Goal: Transaction & Acquisition: Obtain resource

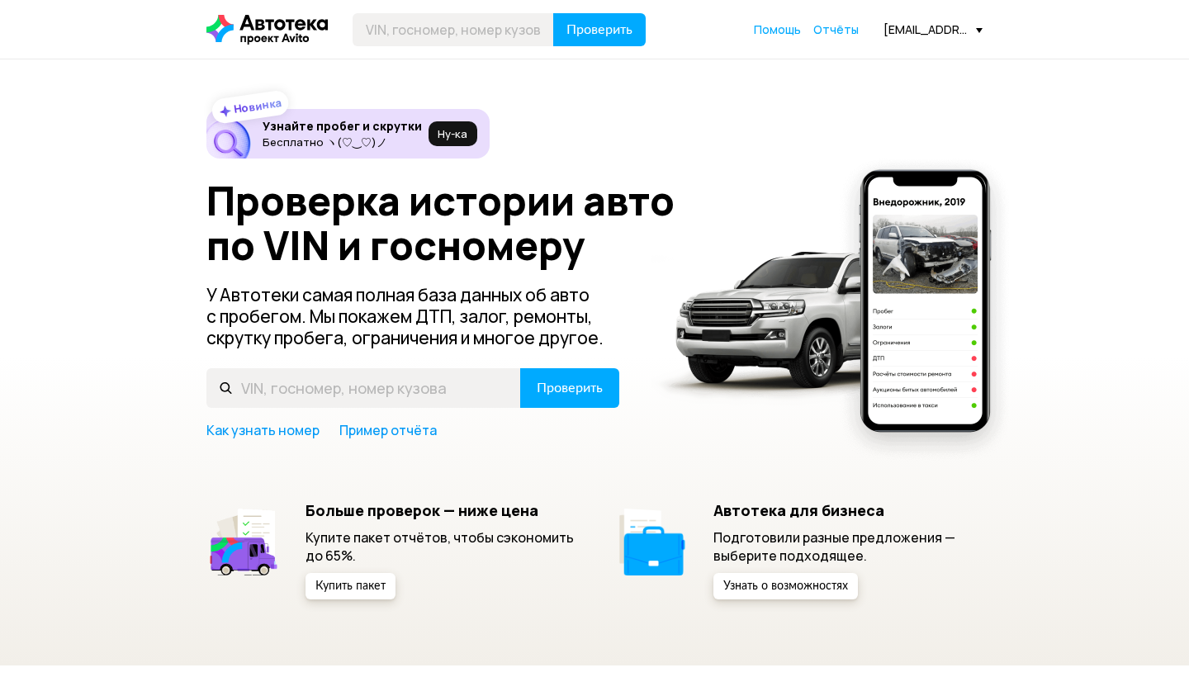
click at [412, 30] on input "text" at bounding box center [453, 29] width 201 height 33
type input "[US_VEHICLE_IDENTIFICATION_NUMBER]"
click at [589, 23] on span "Проверить" at bounding box center [599, 29] width 66 height 13
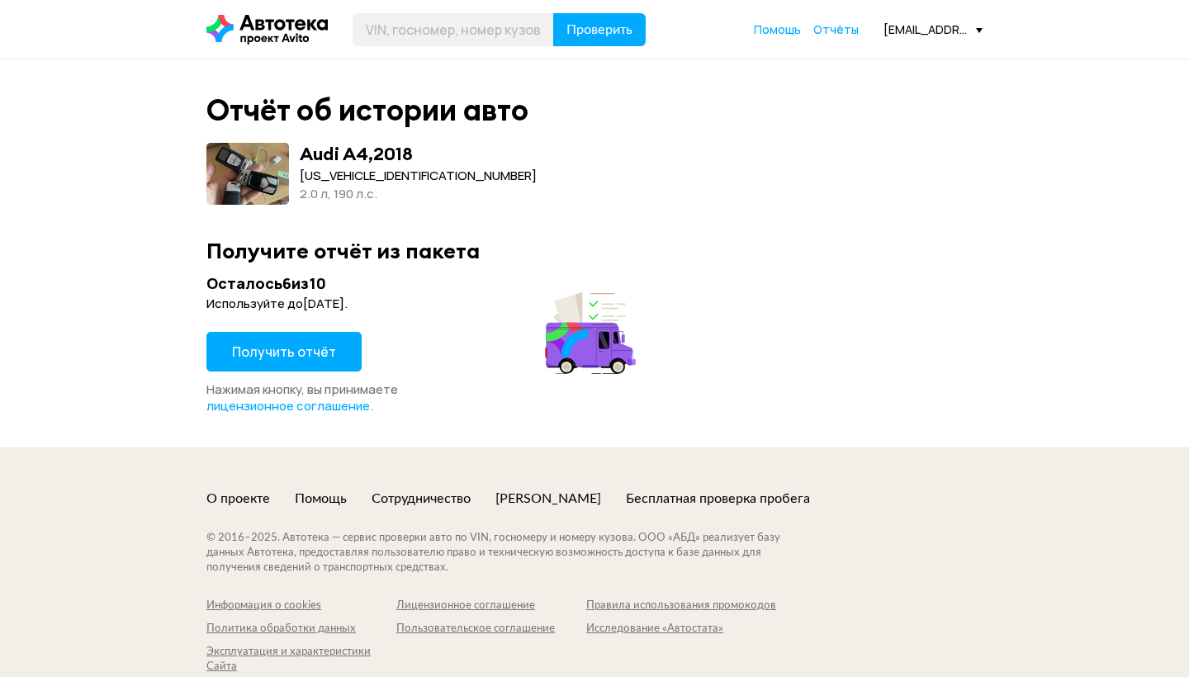
click at [275, 345] on span "Получить отчёт" at bounding box center [284, 352] width 104 height 18
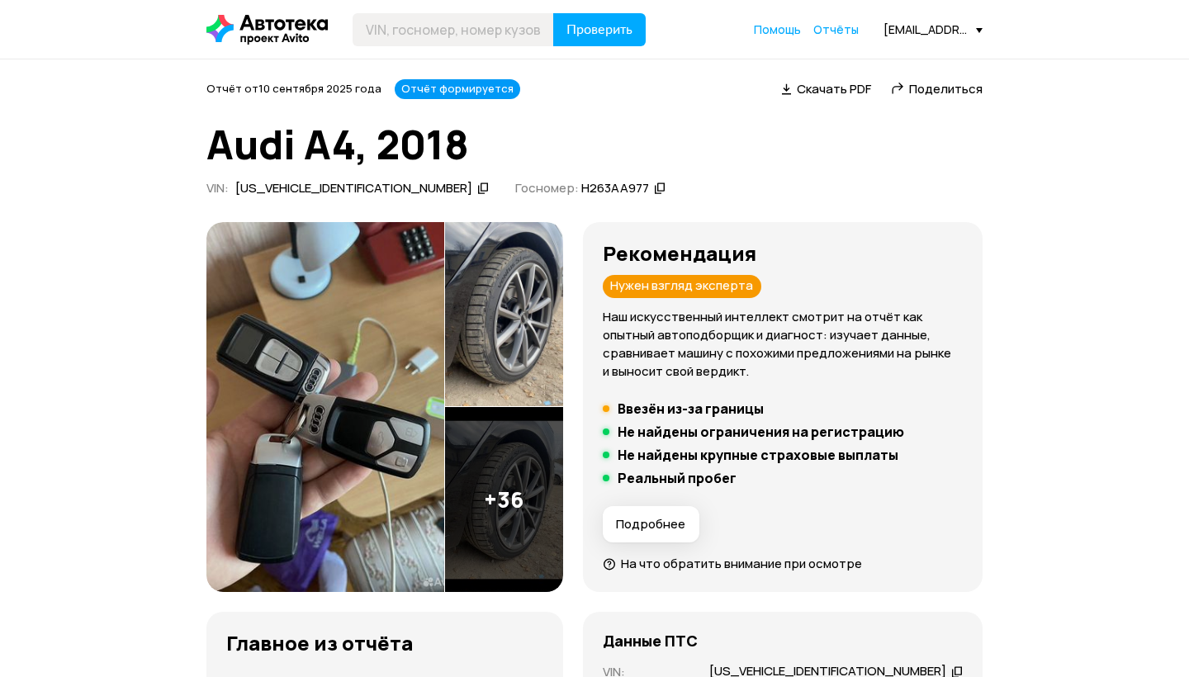
click at [846, 92] on span "Скачать PDF" at bounding box center [834, 88] width 74 height 17
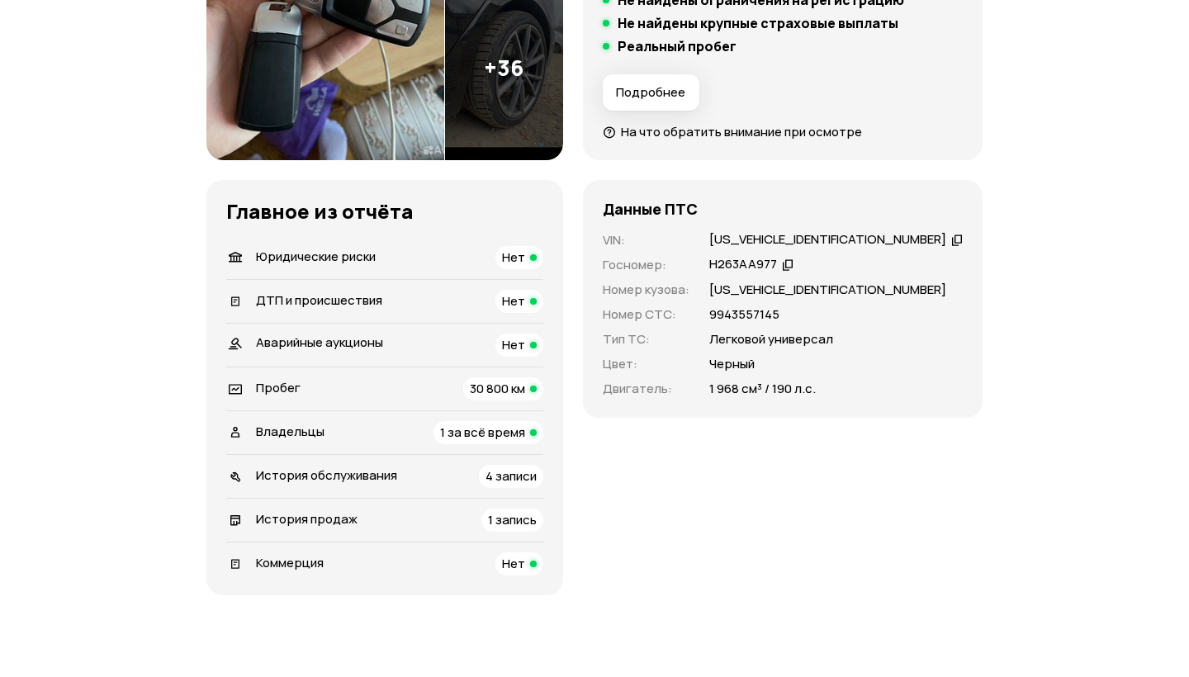
scroll to position [62, 0]
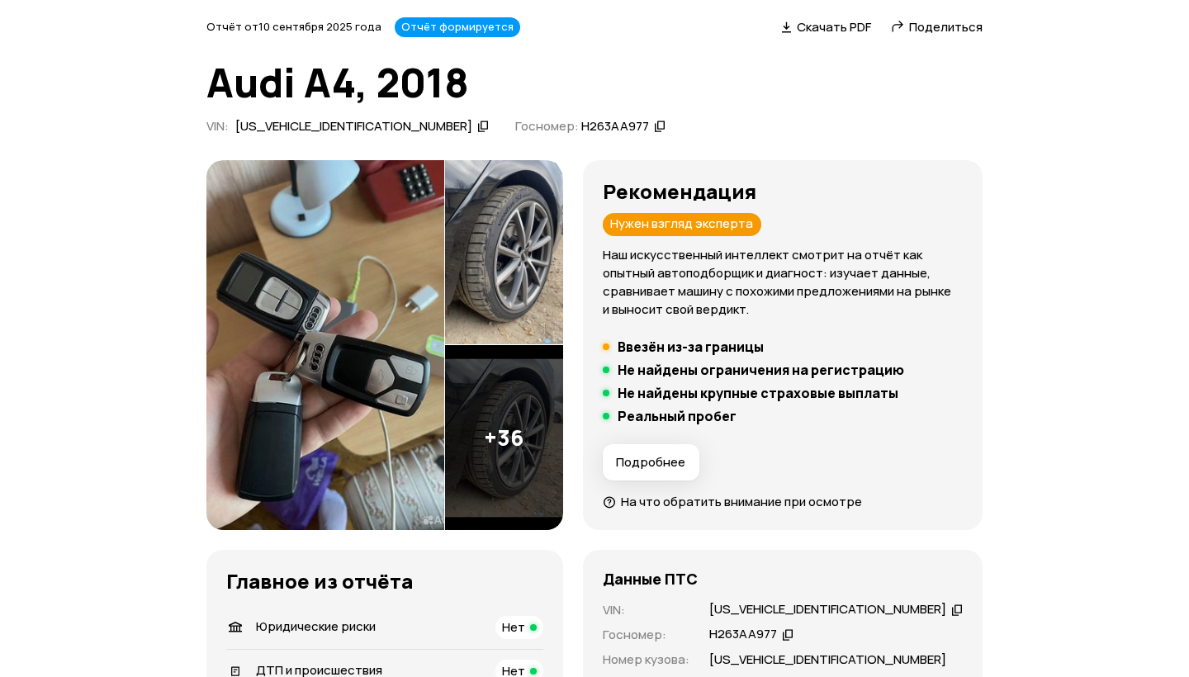
click at [349, 291] on img at bounding box center [325, 345] width 238 height 371
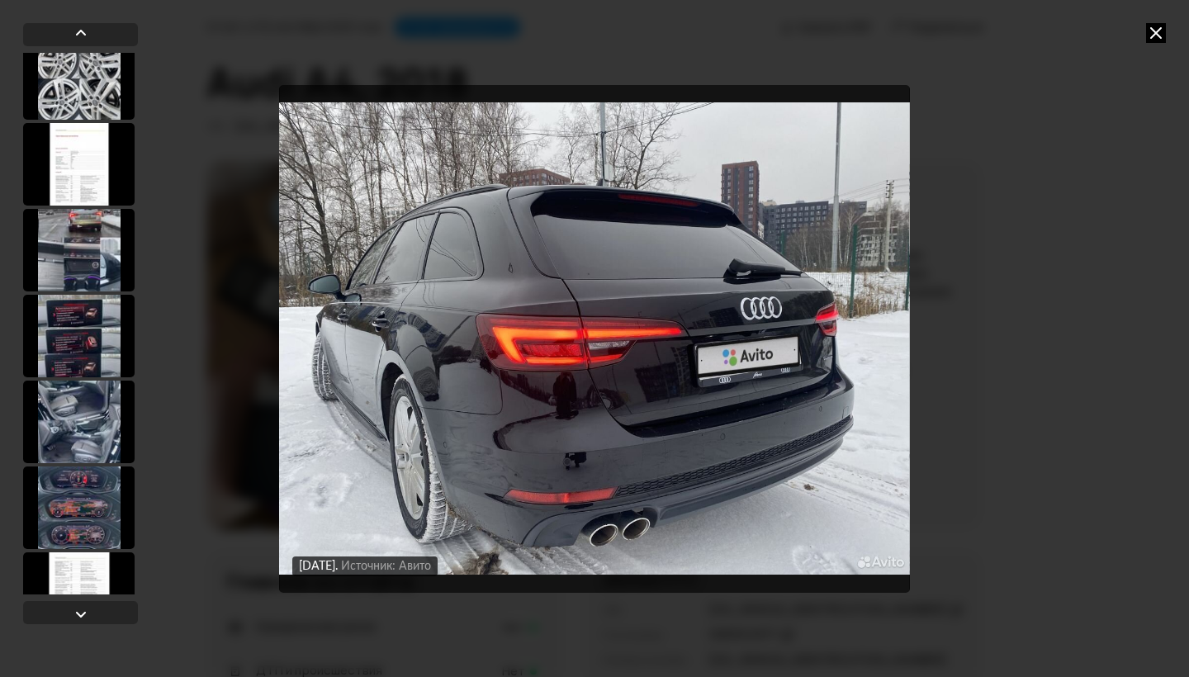
scroll to position [2045, 0]
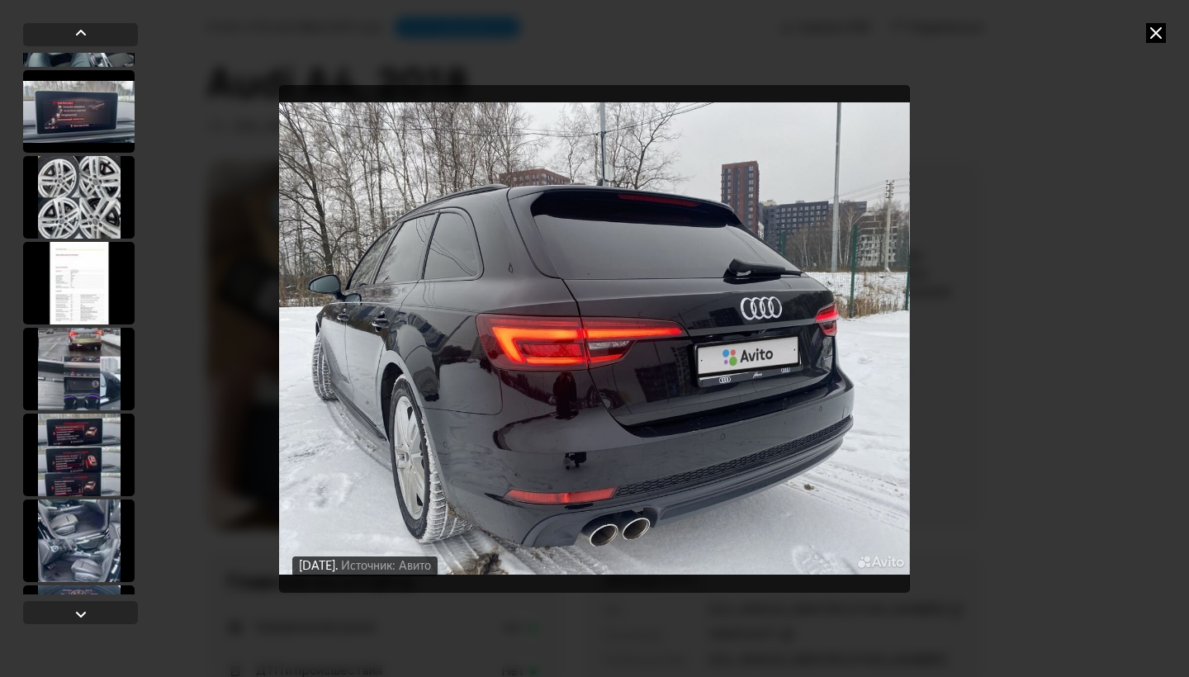
click at [66, 209] on div at bounding box center [78, 197] width 111 height 83
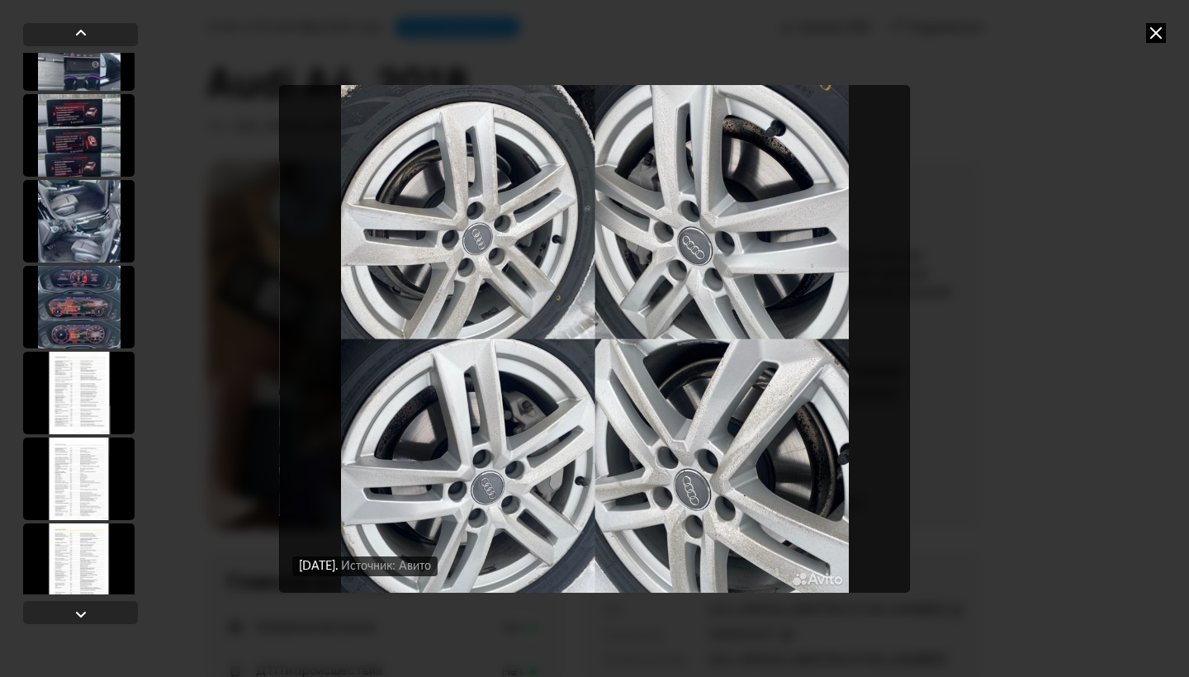
scroll to position [2809, 0]
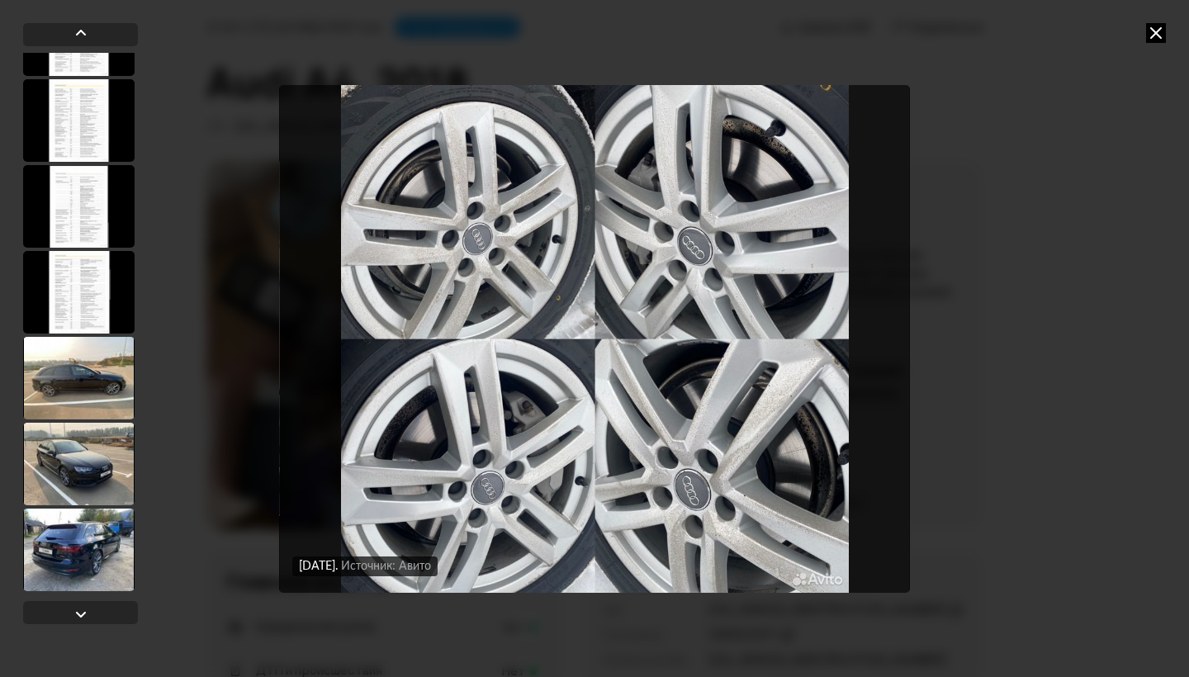
click at [73, 372] on div at bounding box center [78, 378] width 111 height 83
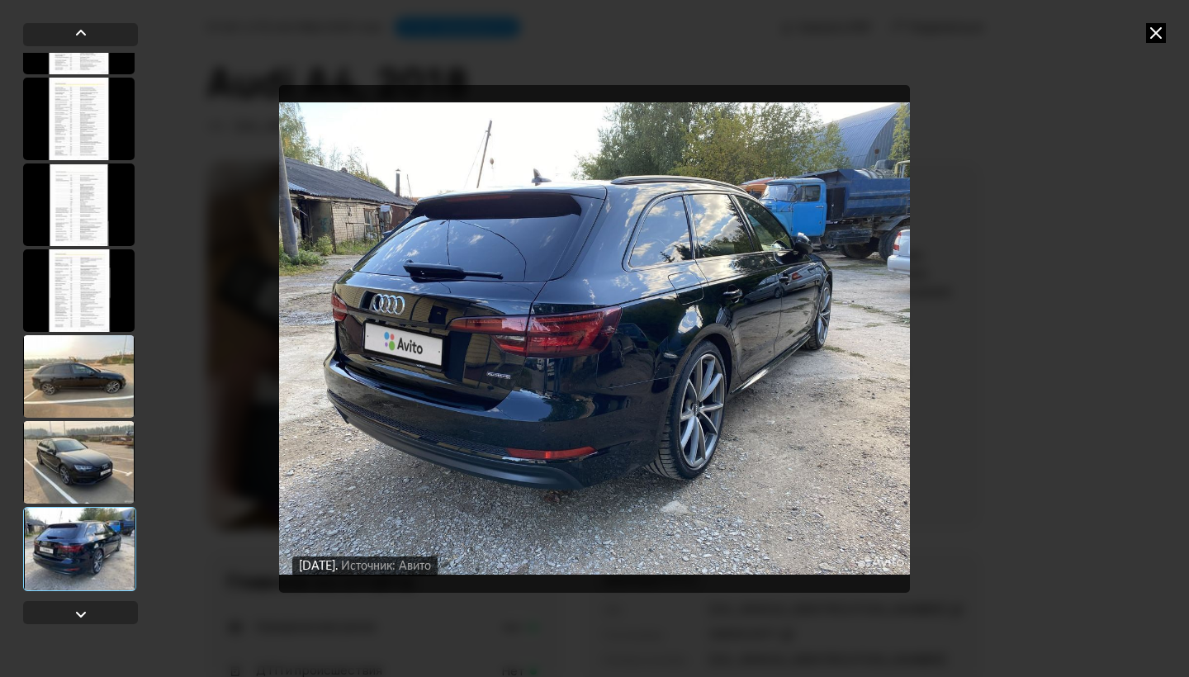
click at [1156, 29] on icon at bounding box center [1156, 33] width 20 height 20
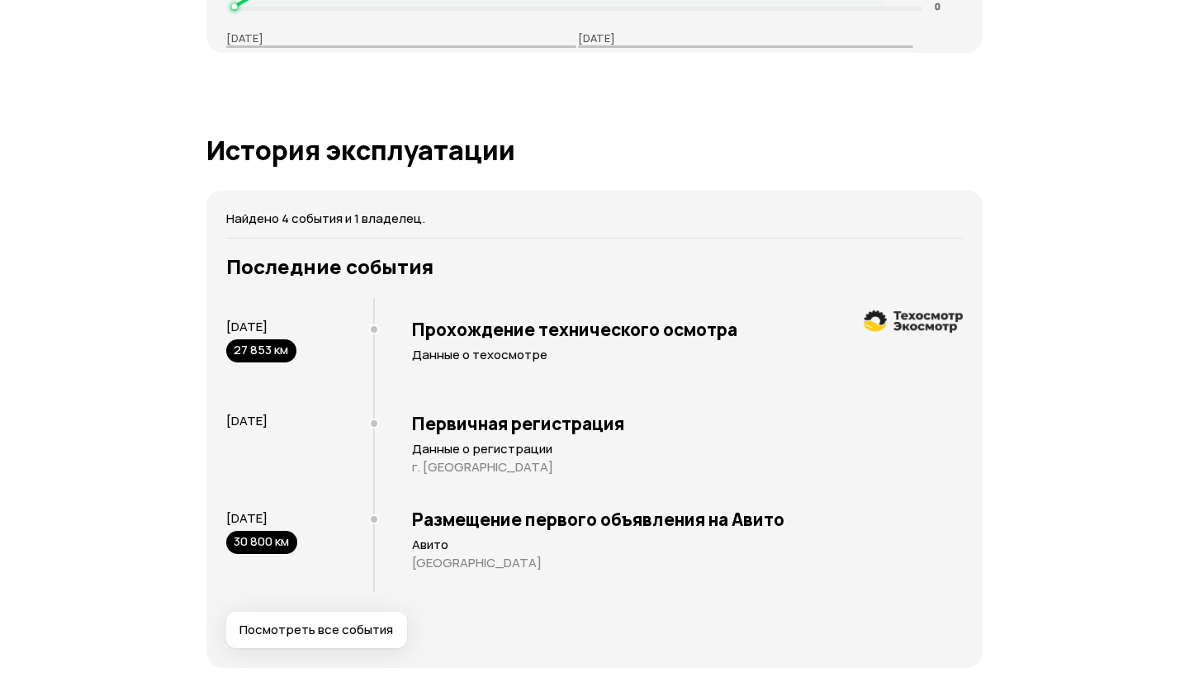
scroll to position [3214, 0]
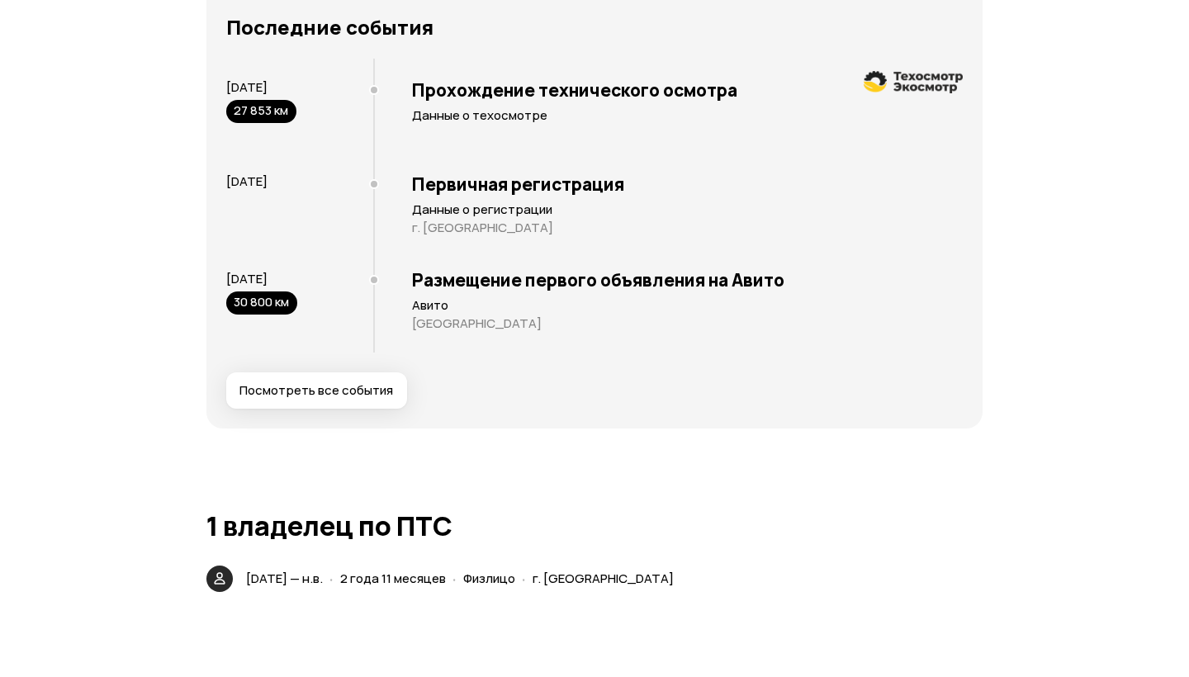
click at [312, 393] on span "Посмотреть все события" at bounding box center [316, 390] width 154 height 17
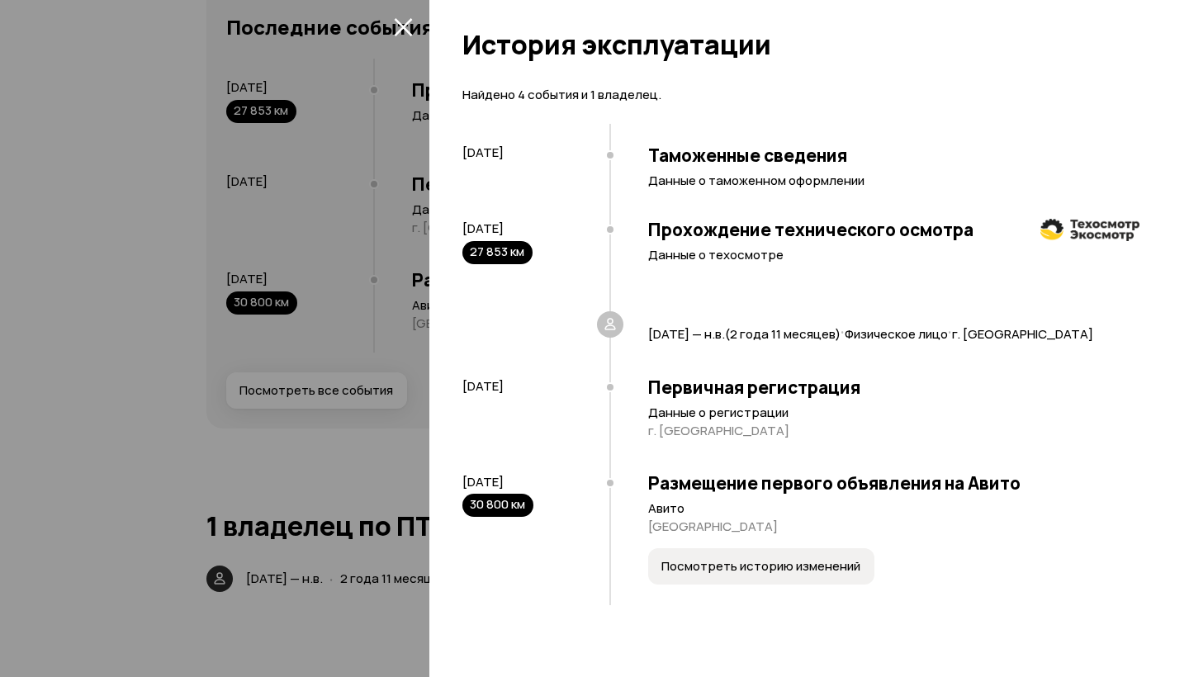
click at [155, 430] on div at bounding box center [594, 338] width 1189 height 677
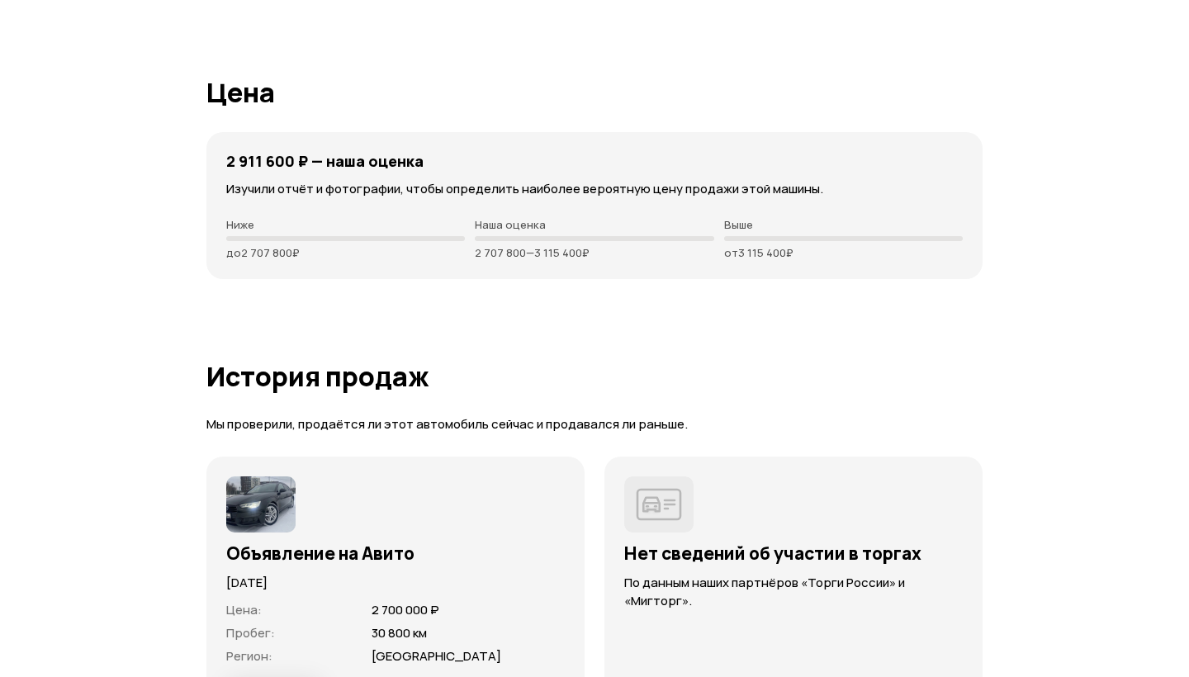
scroll to position [4295, 0]
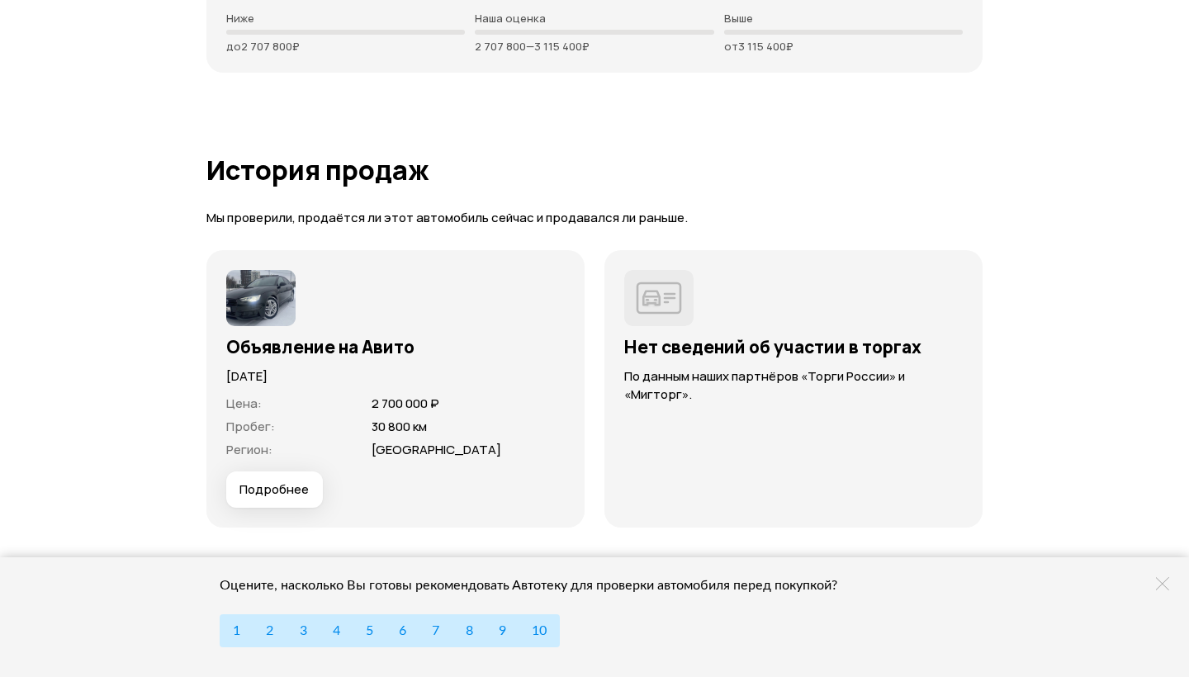
click at [272, 492] on span "Подробнее" at bounding box center [273, 489] width 69 height 17
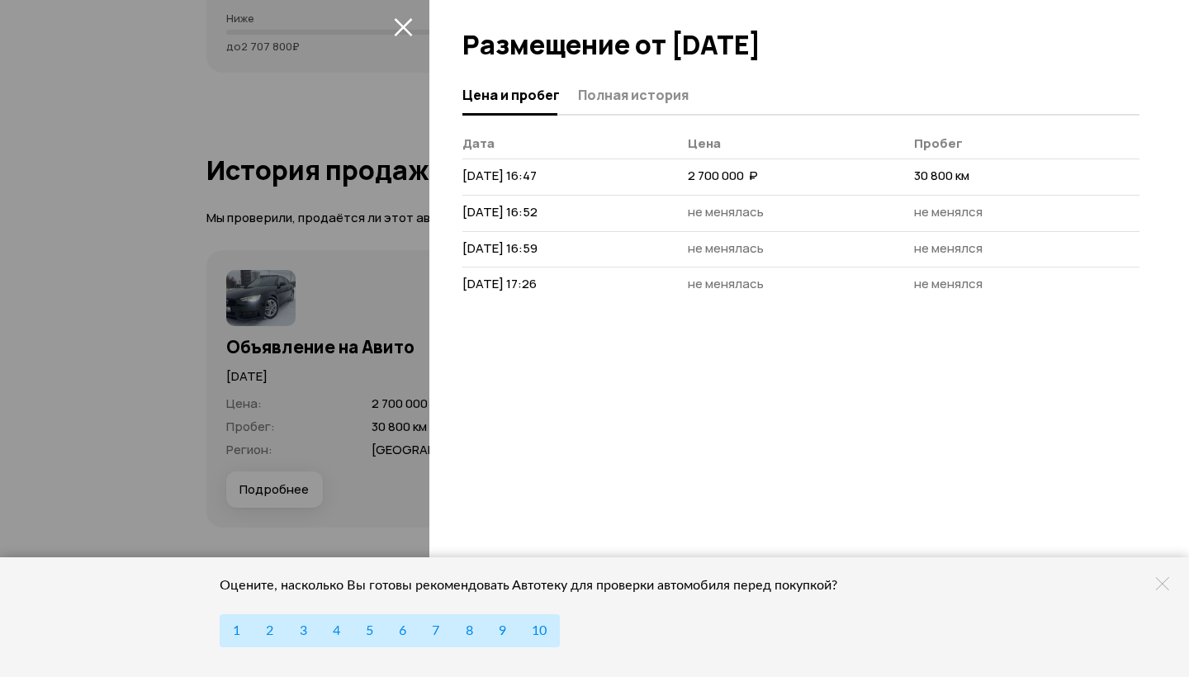
click at [319, 190] on div at bounding box center [594, 338] width 1189 height 677
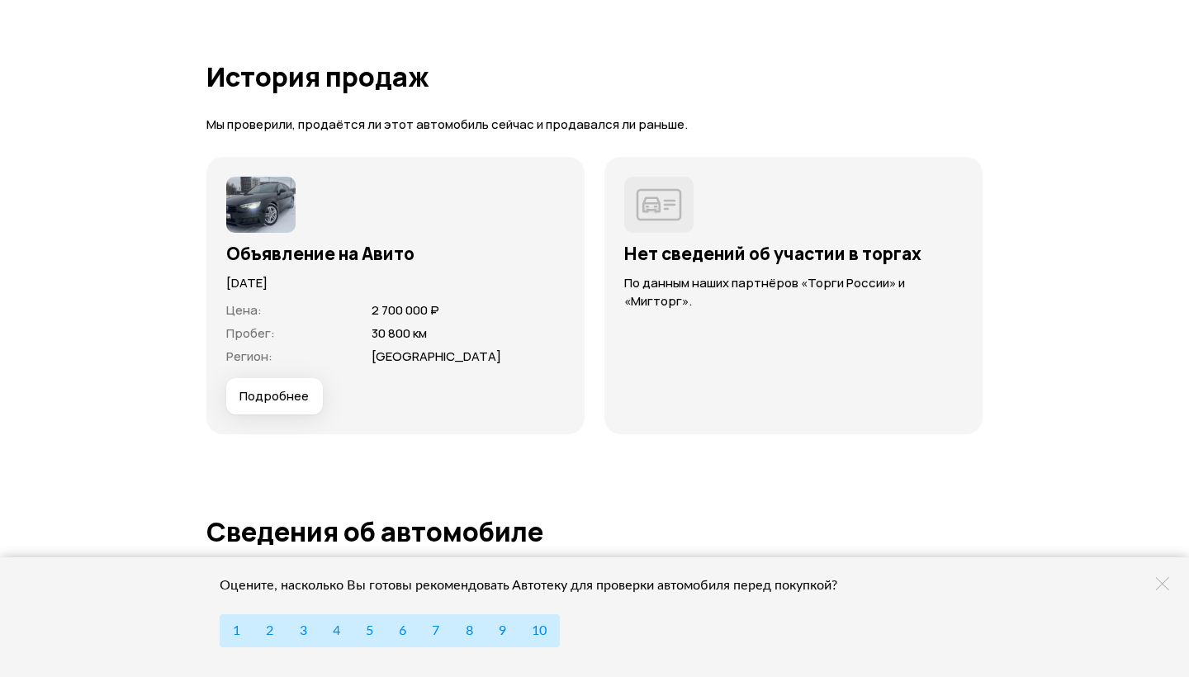
scroll to position [4393, 0]
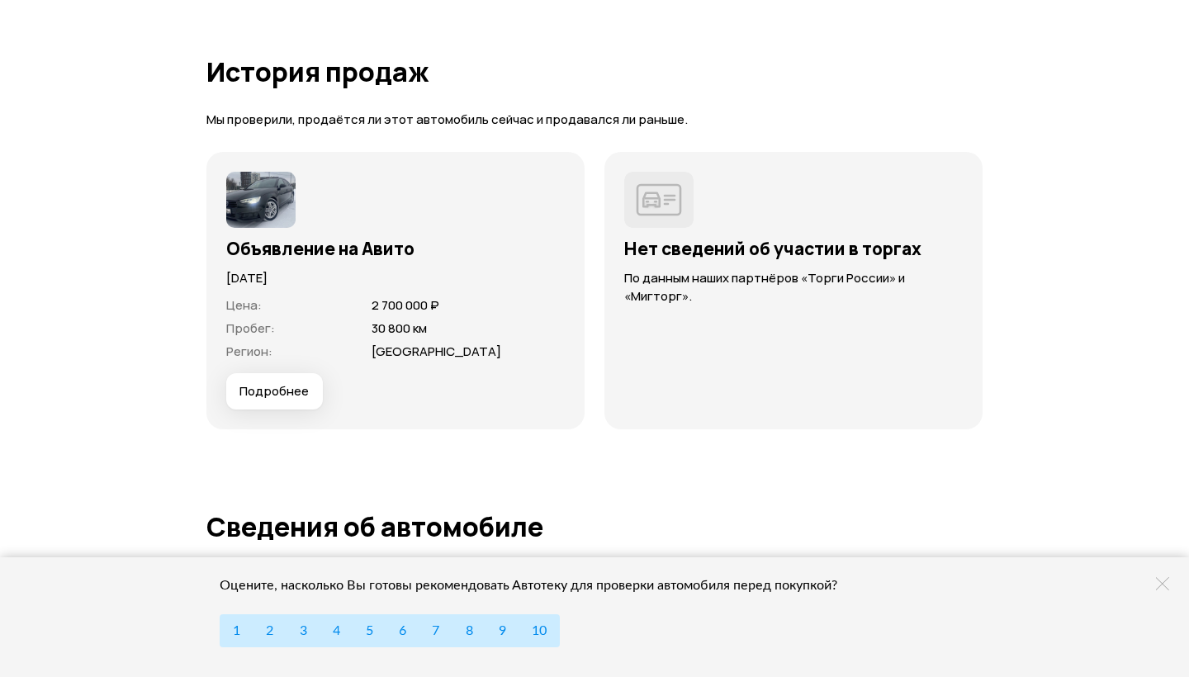
click at [211, 209] on div "Объявление на Авито [DATE] Цена : 2 700 000 ₽ Пробег : 30 800 км Регион : [GEOG…" at bounding box center [395, 290] width 378 height 277
click at [269, 209] on img at bounding box center [260, 200] width 69 height 56
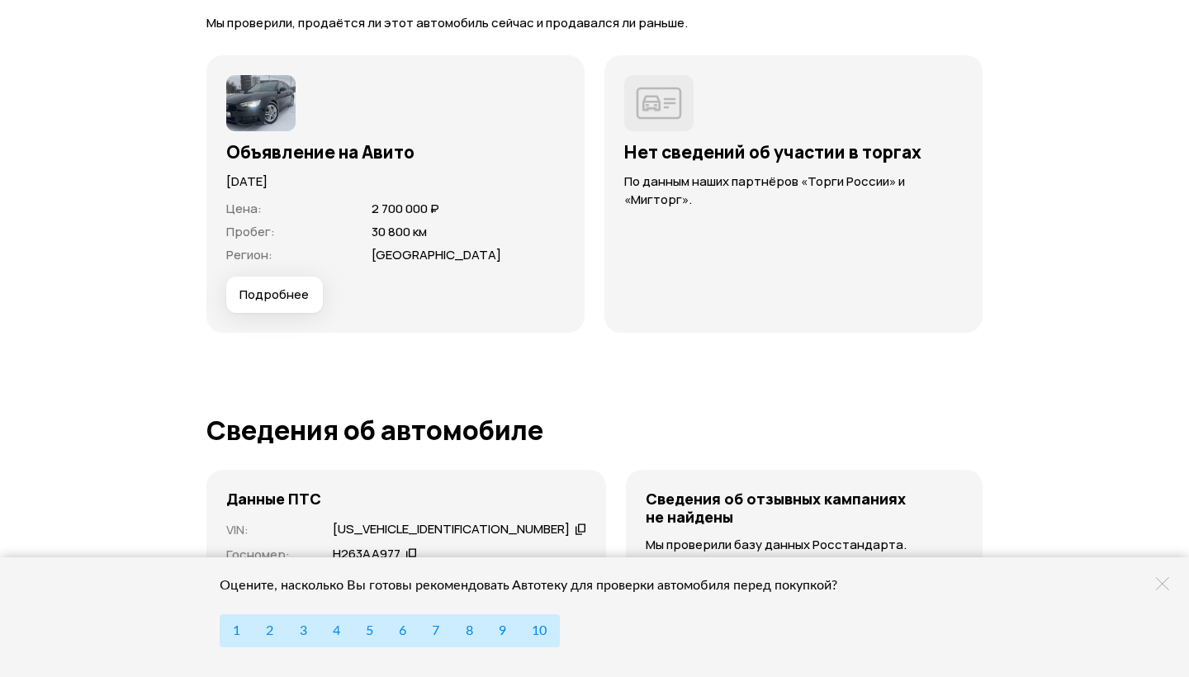
scroll to position [4577, 0]
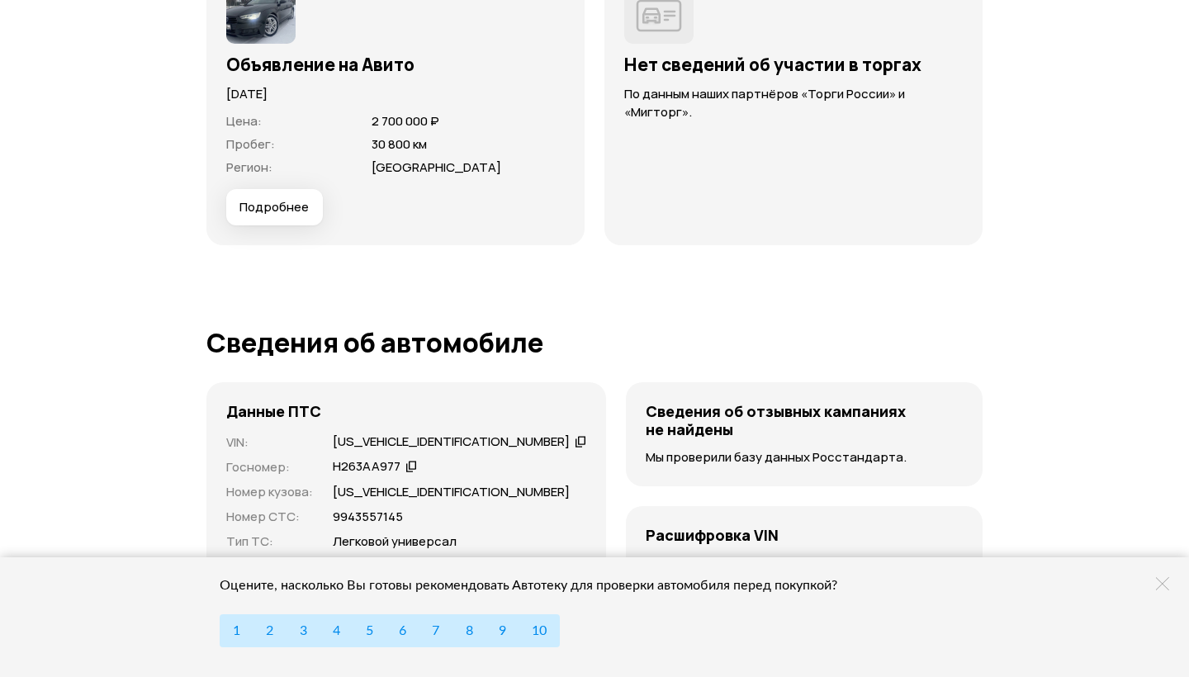
click at [291, 199] on span "Подробнее" at bounding box center [273, 207] width 69 height 17
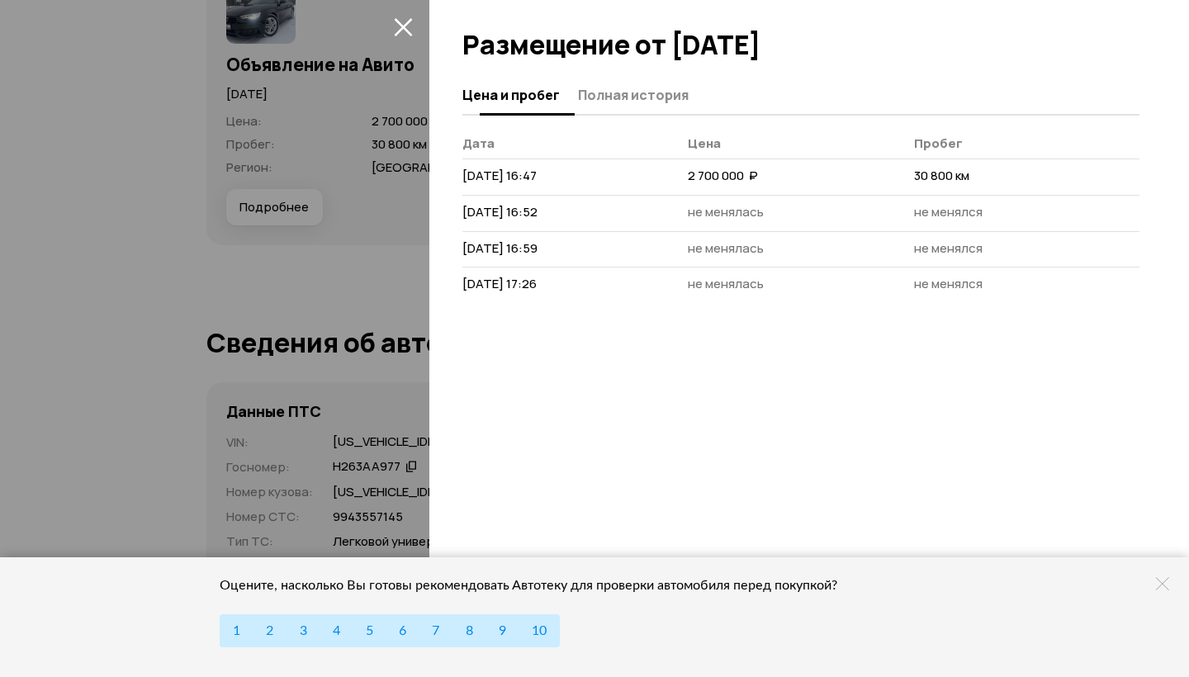
click at [615, 100] on span "Полная история" at bounding box center [633, 95] width 111 height 17
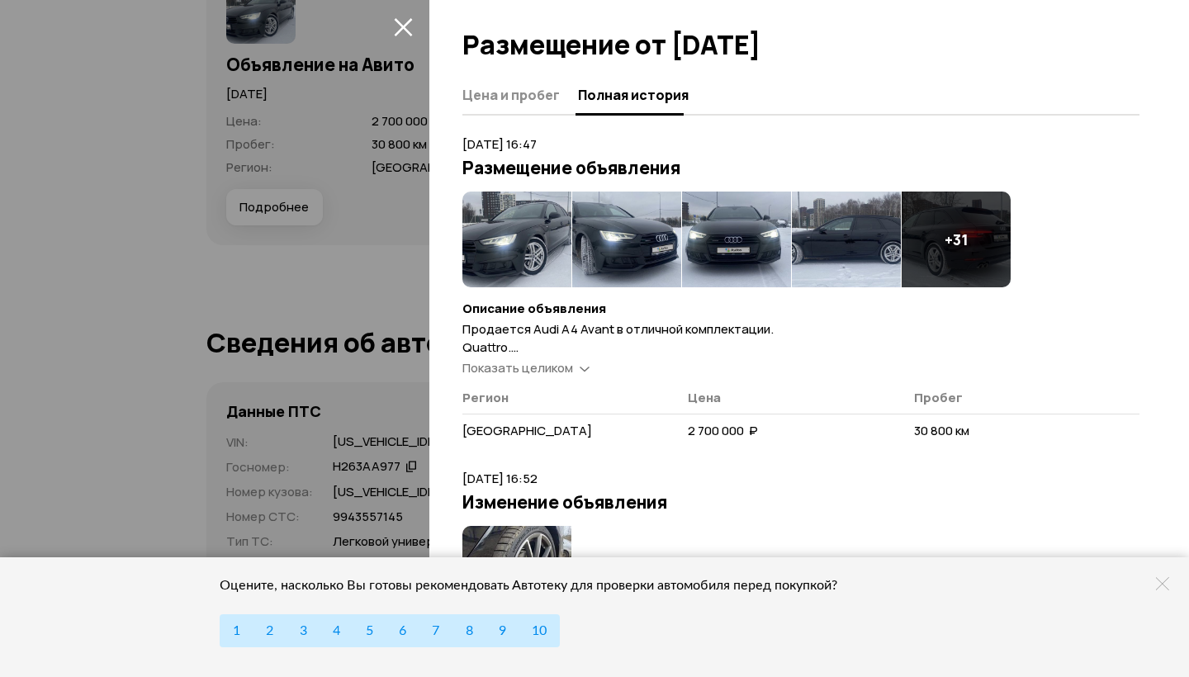
click at [944, 245] on h4 "+ 31" at bounding box center [956, 239] width 24 height 18
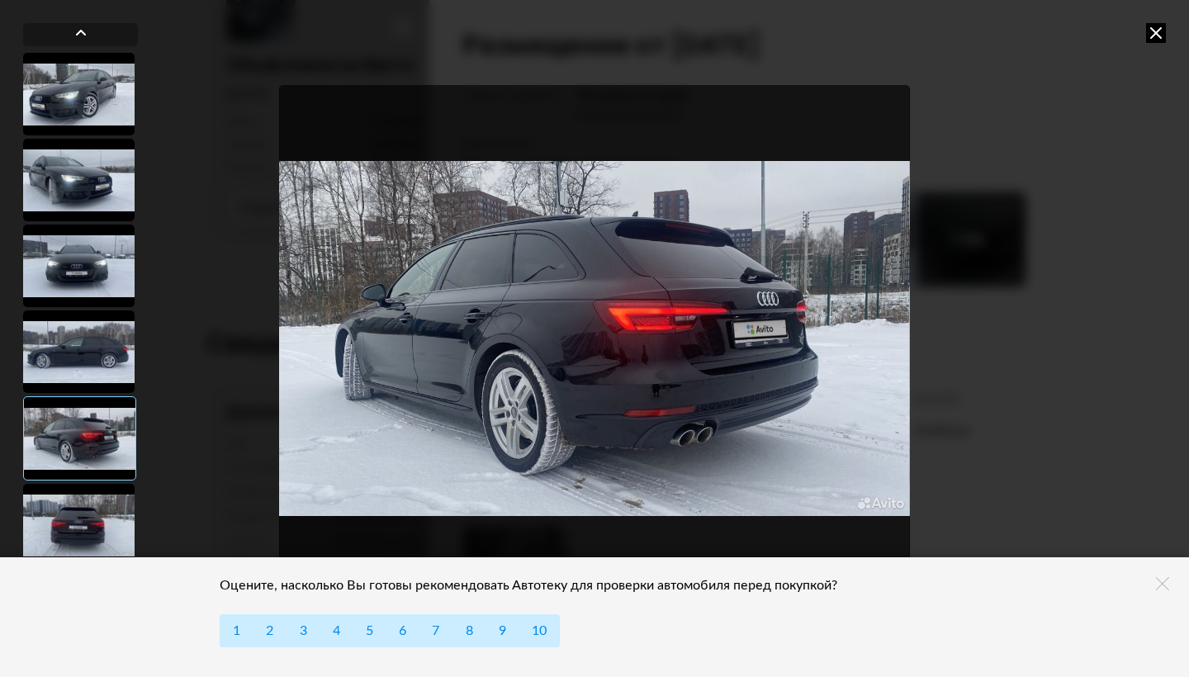
click at [1145, 33] on div at bounding box center [594, 338] width 1189 height 677
click at [1161, 45] on div at bounding box center [594, 338] width 1189 height 677
click at [1152, 31] on icon at bounding box center [1156, 33] width 20 height 20
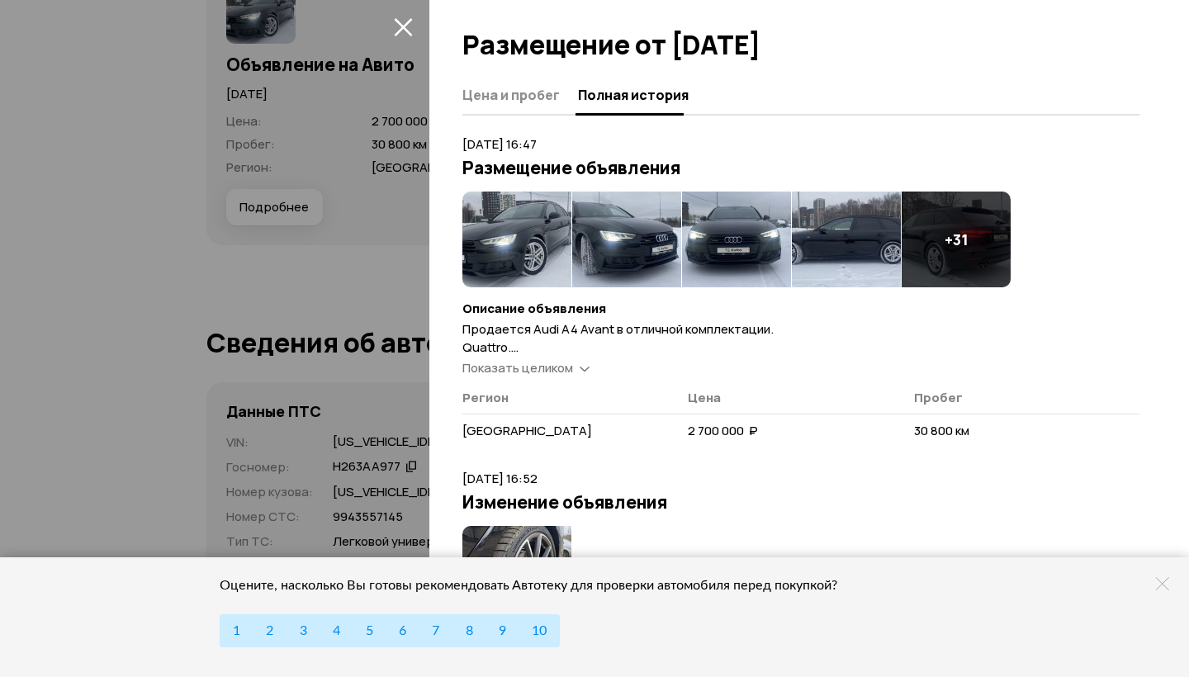
click at [511, 380] on article "[DATE] 16:47 Размещение объявления + 31 Описание объявления Продается Audi A4 A…" at bounding box center [800, 292] width 677 height 315
click at [507, 373] on span "Показать целиком" at bounding box center [517, 367] width 111 height 17
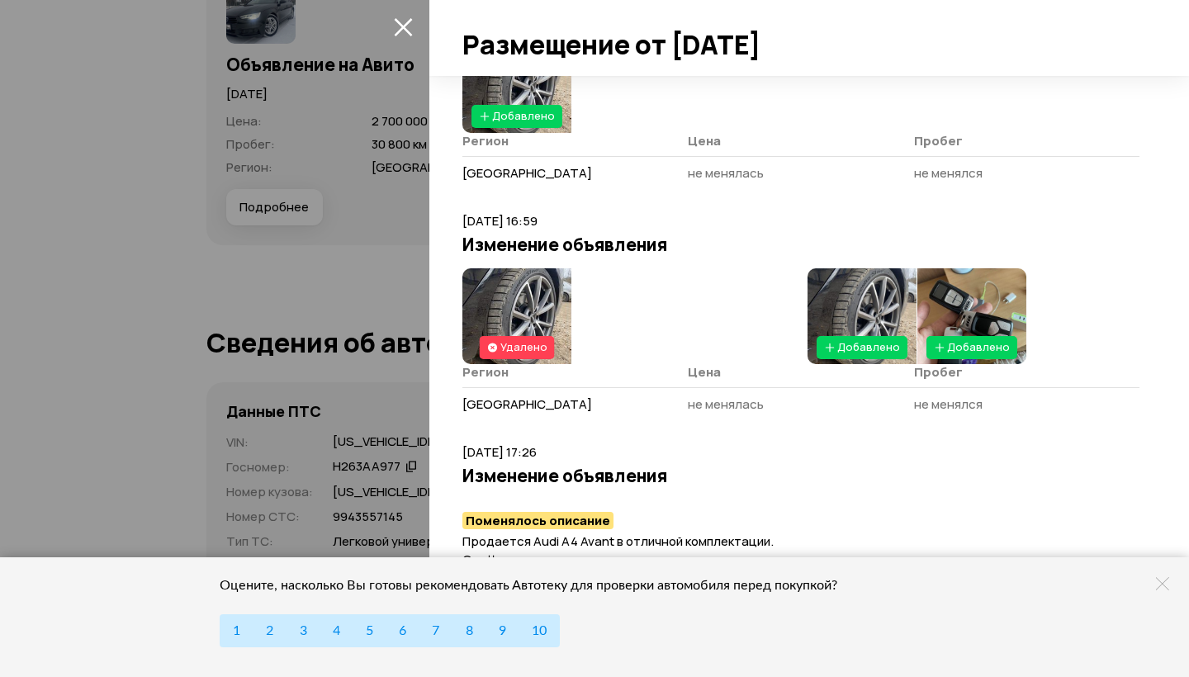
scroll to position [742, 0]
click at [324, 408] on div at bounding box center [594, 338] width 1189 height 677
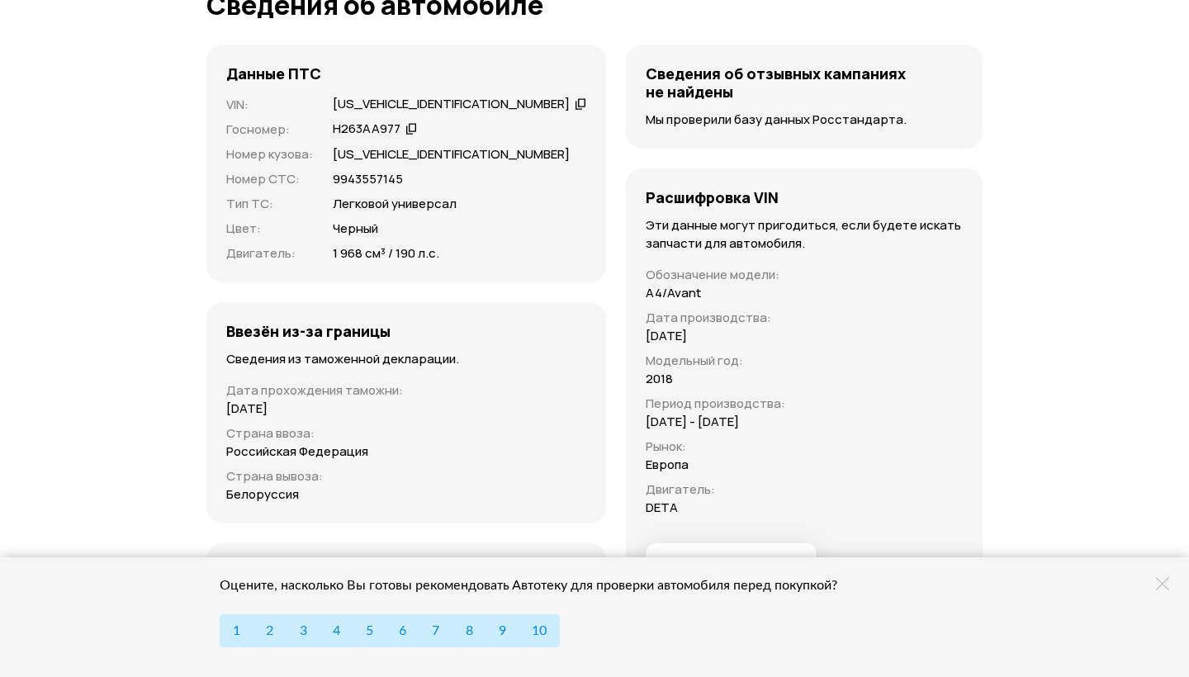
scroll to position [4918, 0]
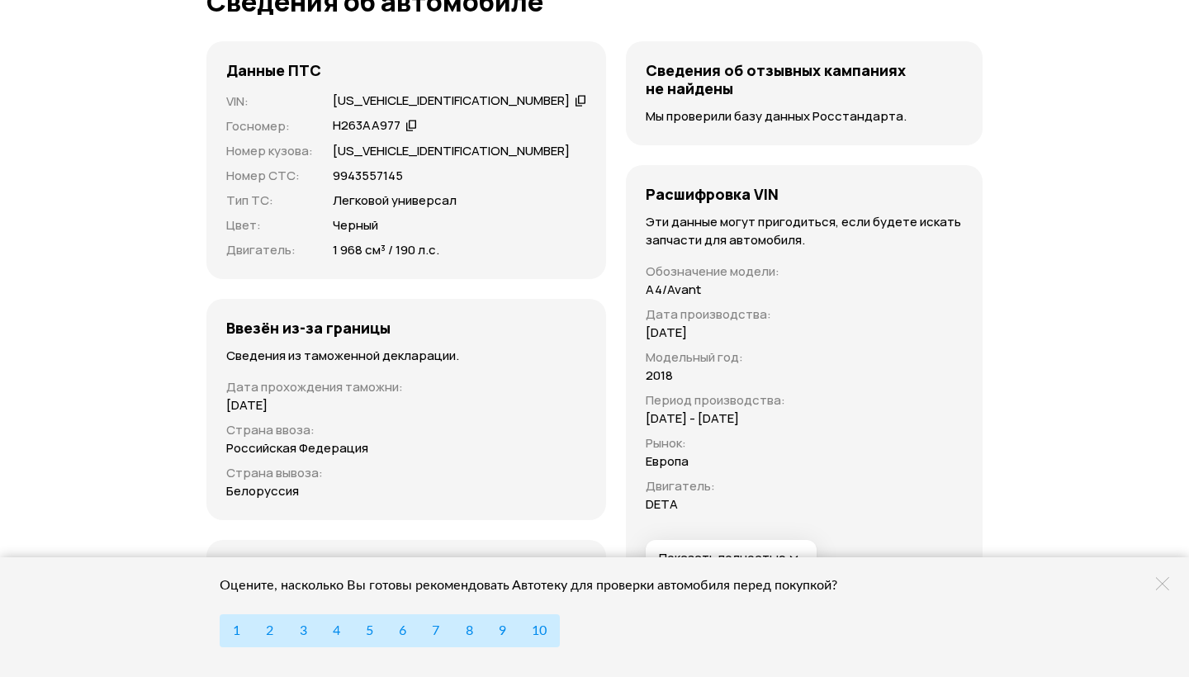
click at [360, 117] on div "Н263АА977" at bounding box center [367, 125] width 68 height 17
click at [367, 117] on div "Н263АА977" at bounding box center [367, 125] width 68 height 17
click at [409, 117] on icon at bounding box center [411, 125] width 12 height 17
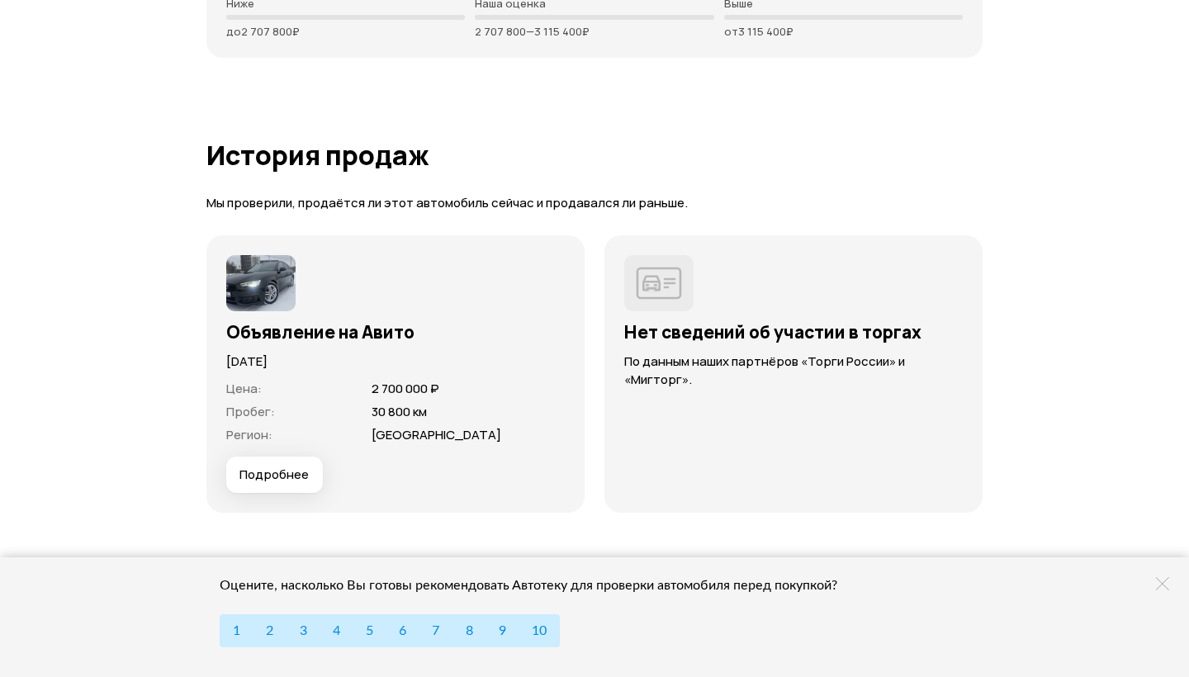
scroll to position [4330, 0]
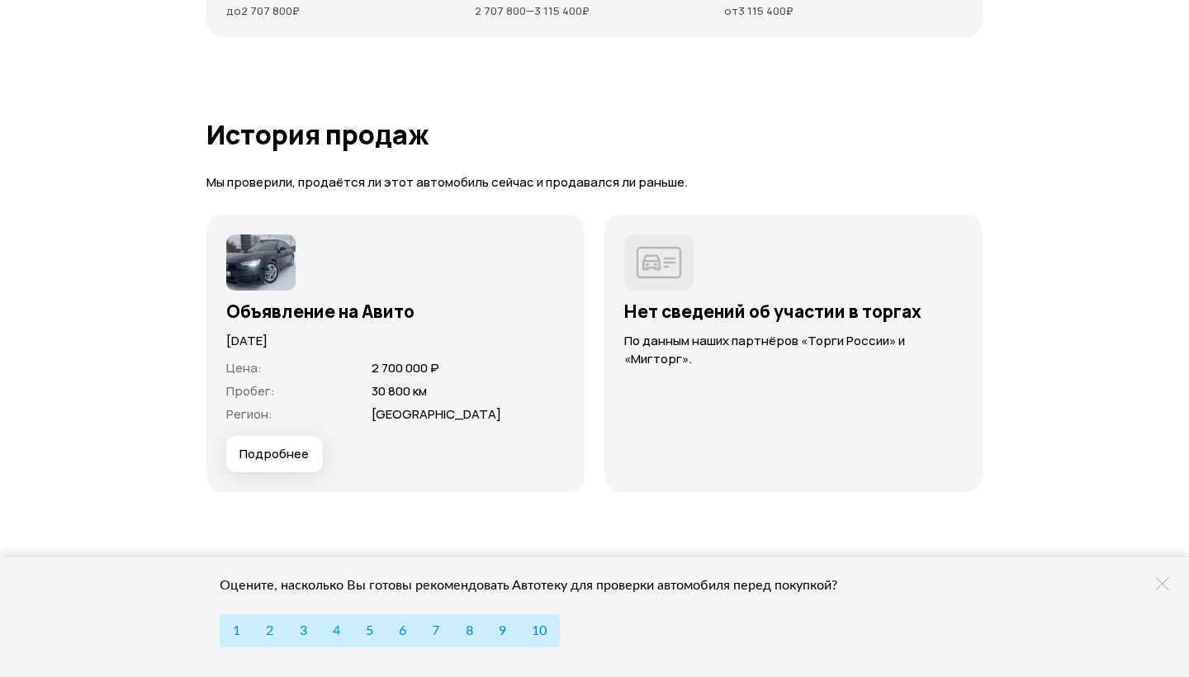
click at [262, 282] on img at bounding box center [260, 262] width 69 height 56
click at [288, 450] on span "Подробнее" at bounding box center [273, 454] width 69 height 17
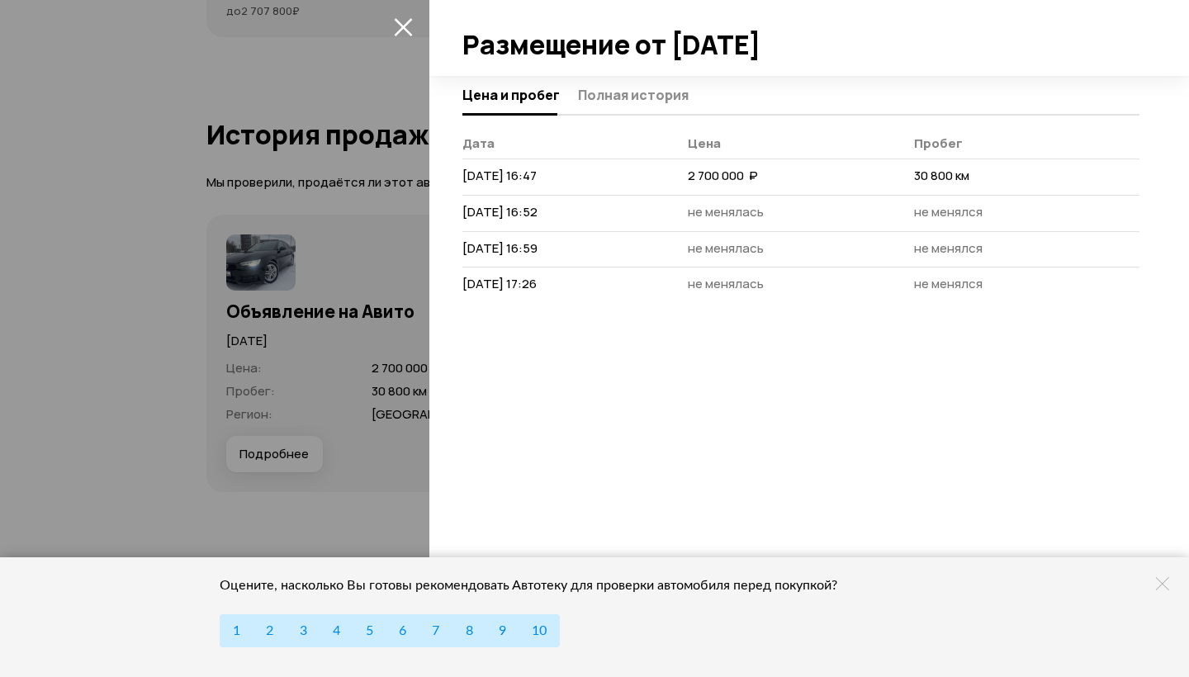
click at [408, 151] on div at bounding box center [594, 338] width 1189 height 677
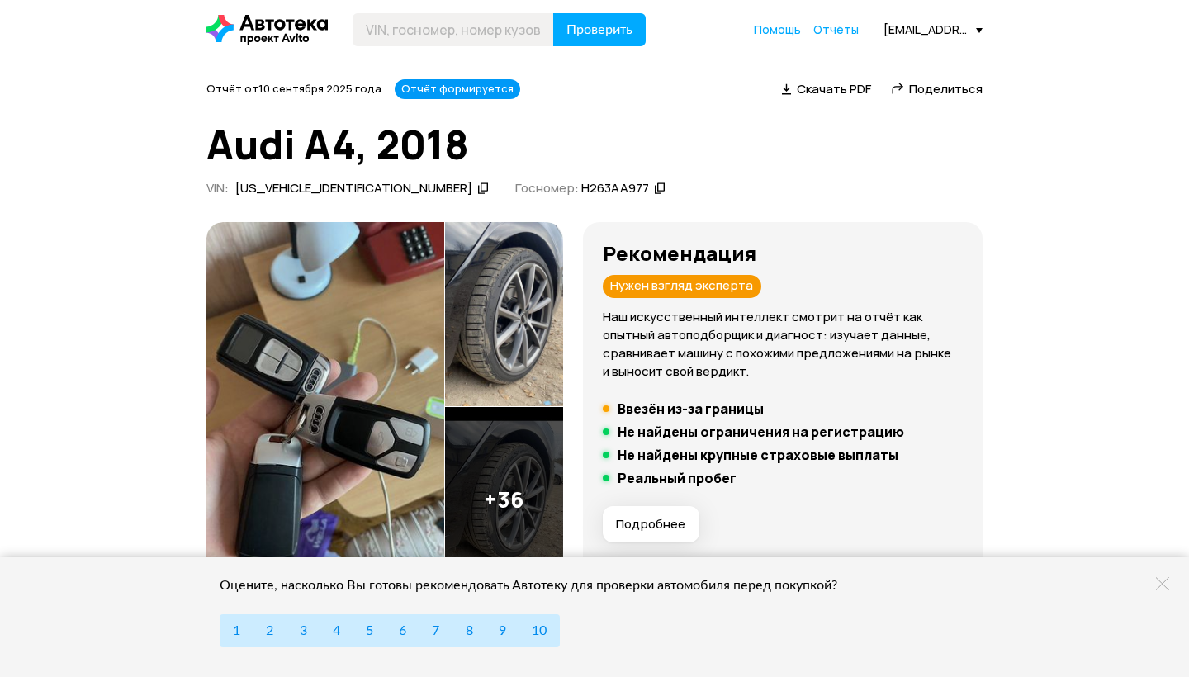
scroll to position [0, 0]
click at [367, 399] on img at bounding box center [325, 407] width 238 height 371
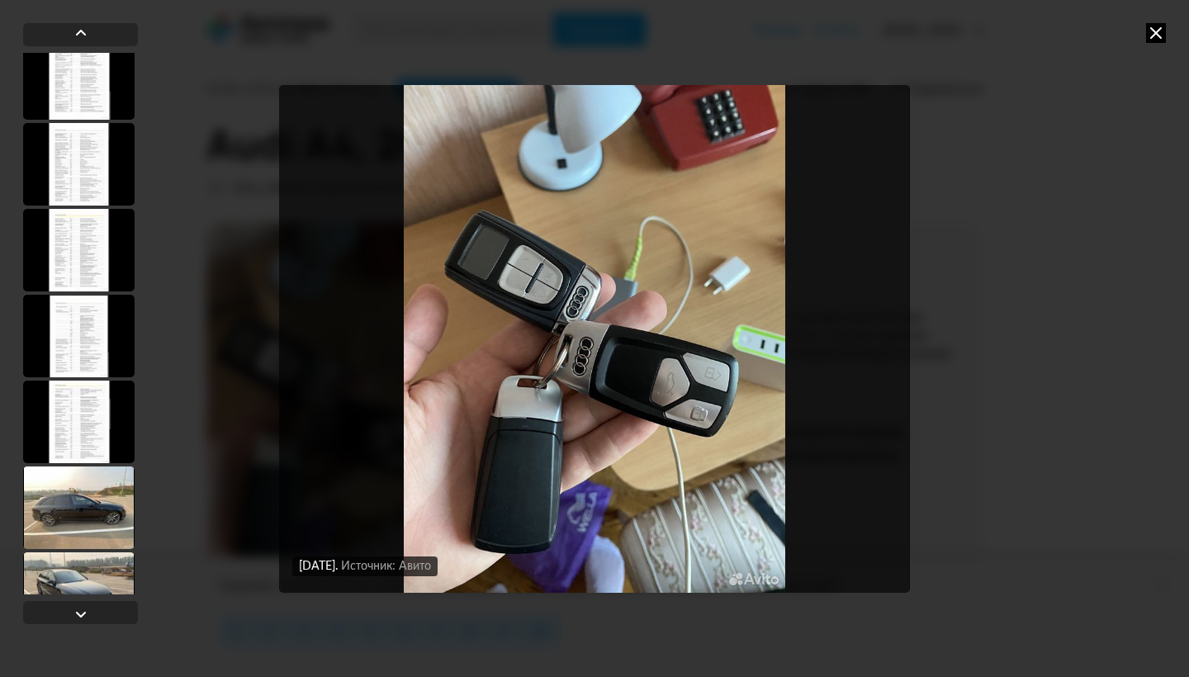
scroll to position [2809, 0]
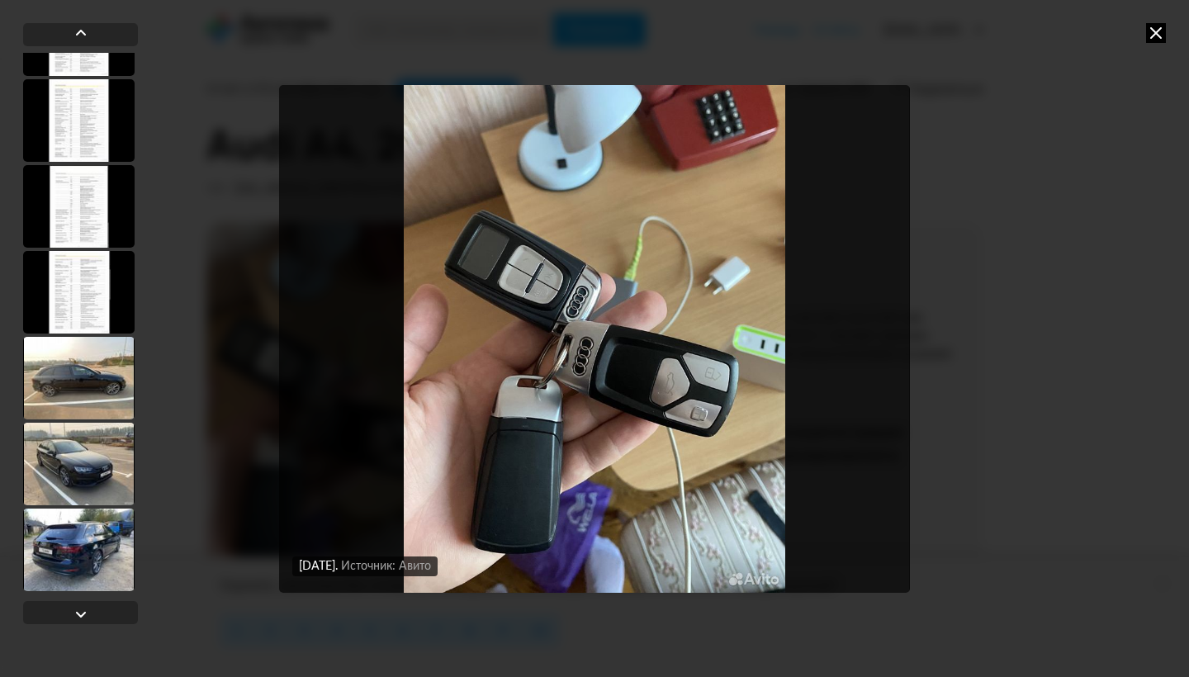
click at [70, 525] on div at bounding box center [78, 550] width 111 height 83
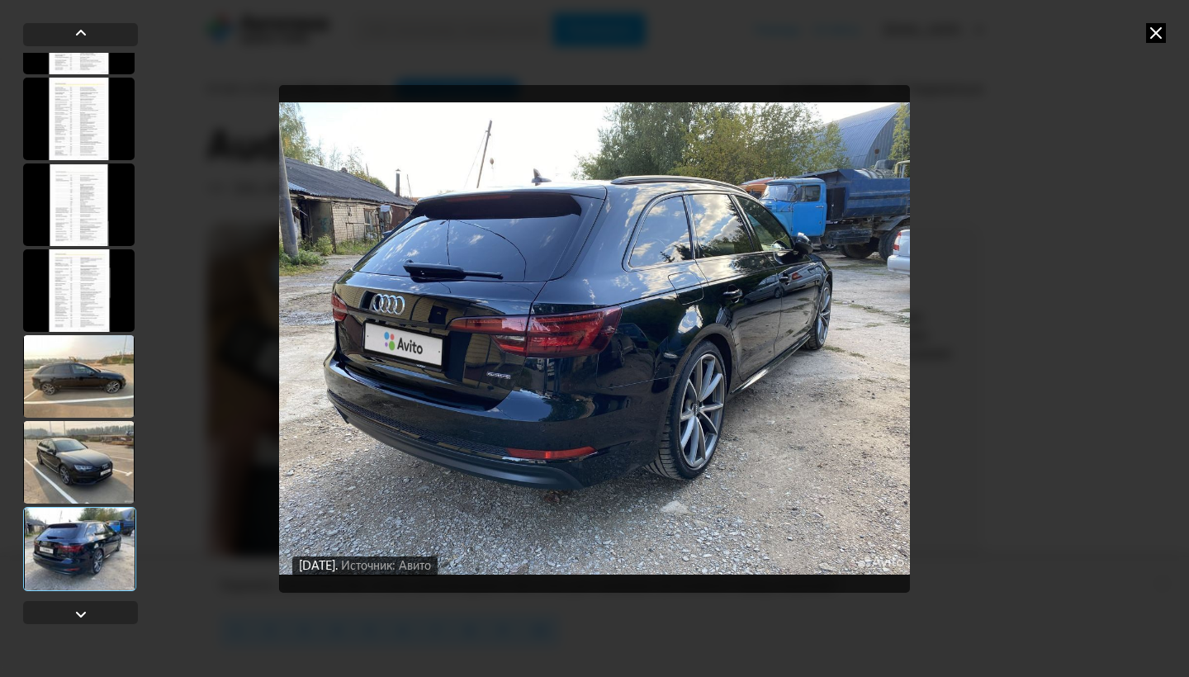
click at [53, 412] on div at bounding box center [78, 376] width 111 height 83
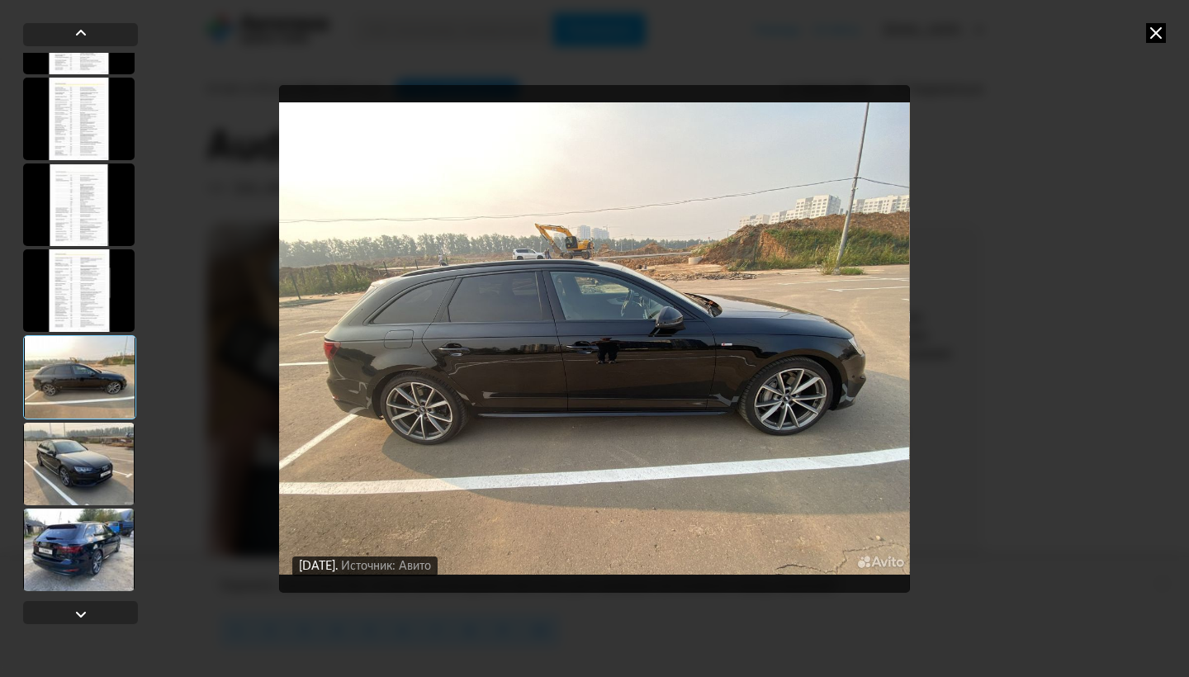
click at [76, 449] on div at bounding box center [78, 464] width 111 height 83
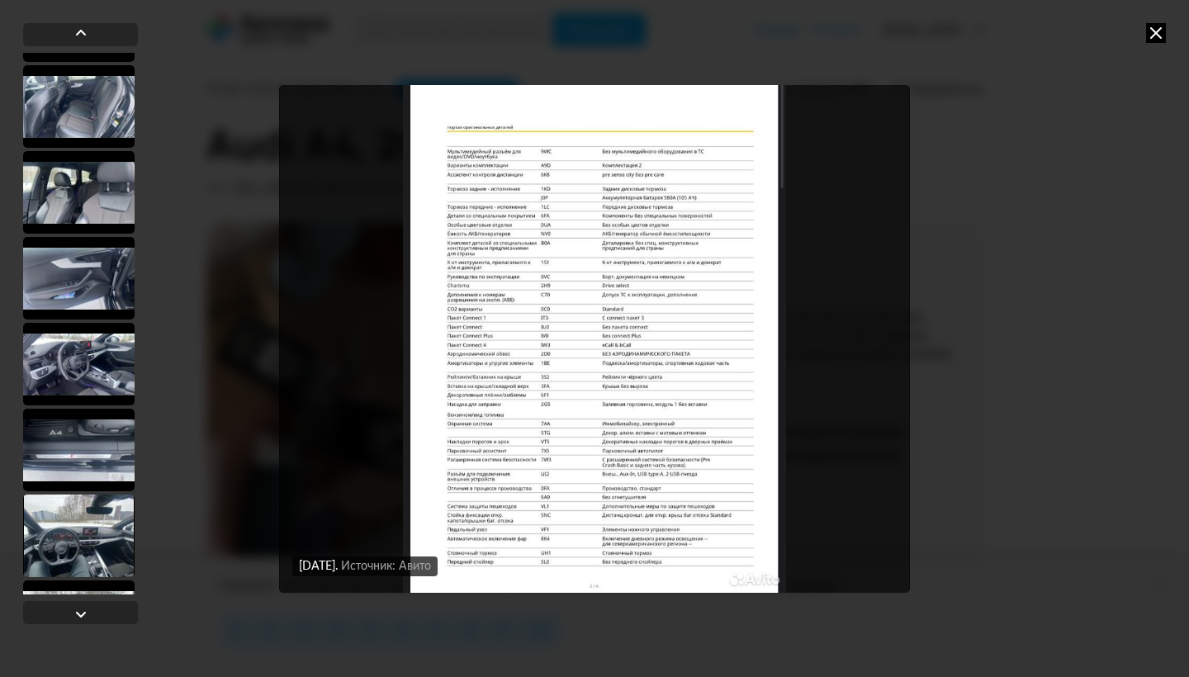
scroll to position [1532, 0]
click at [78, 508] on div at bounding box center [78, 536] width 111 height 83
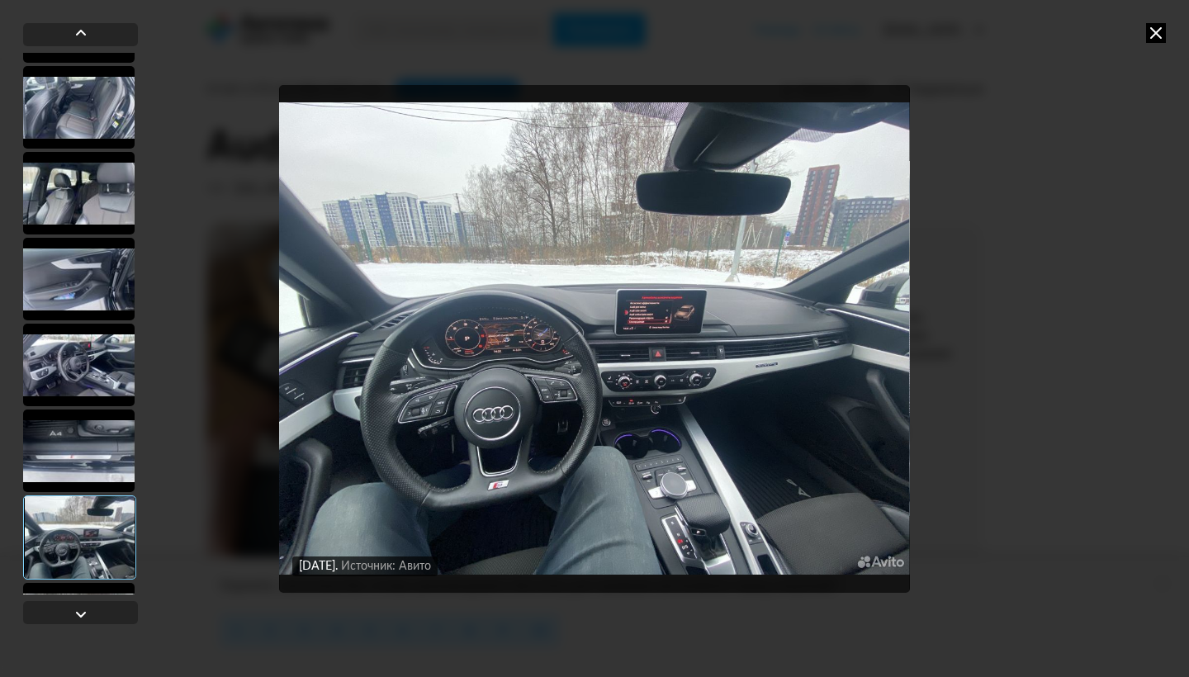
click at [522, 311] on img "Go to Slide 24" at bounding box center [594, 339] width 630 height 508
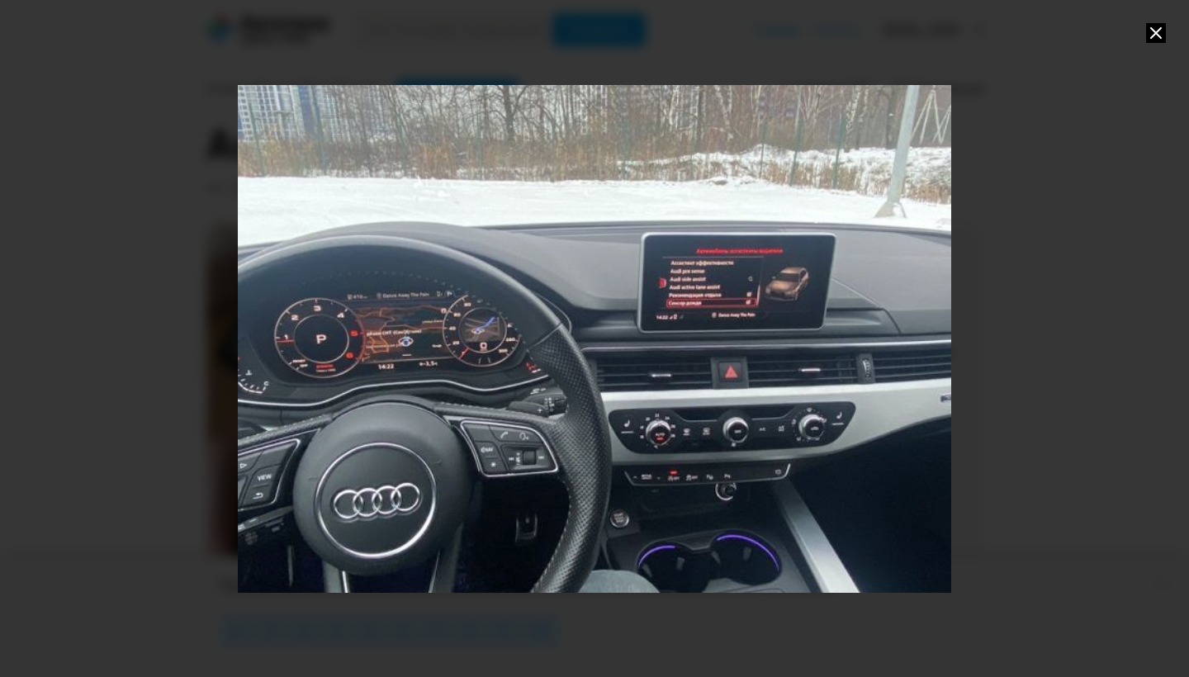
click at [369, 393] on div "Go to Slide 24" at bounding box center [594, 338] width 1427 height 1015
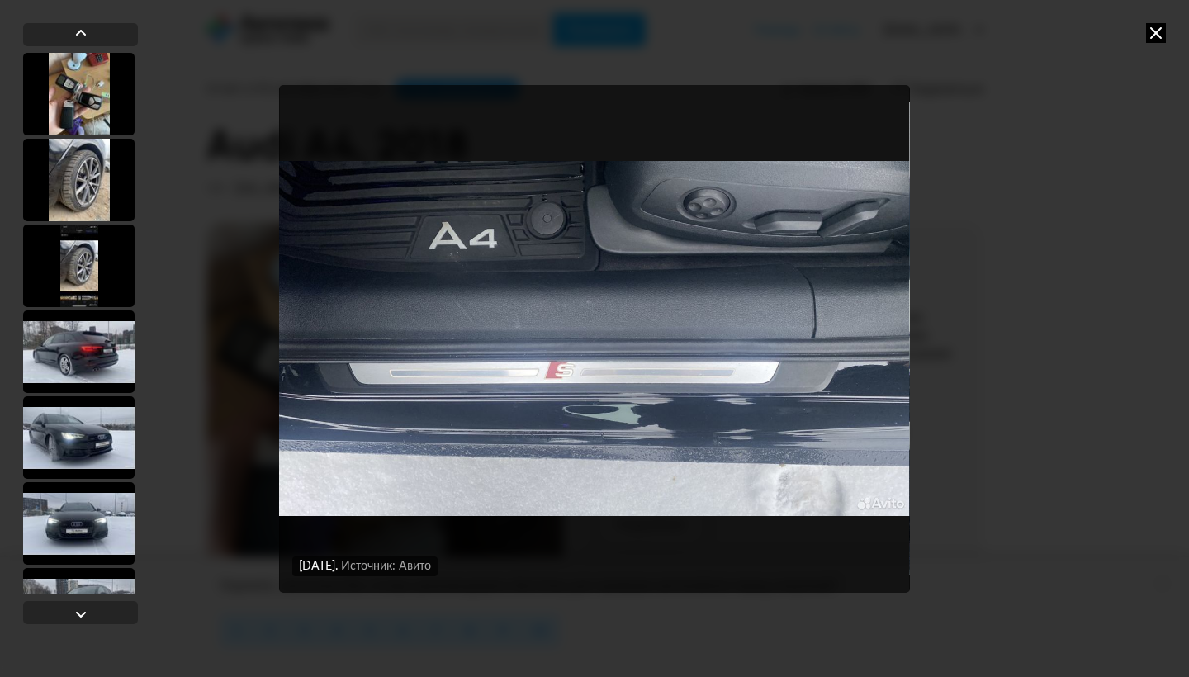
click at [1143, 27] on div "[DATE] Источник: Авито [DATE] Источник: Авито [DATE] Источник: Авито [DATE] Ист…" at bounding box center [594, 338] width 1189 height 677
click at [1155, 31] on icon at bounding box center [1156, 33] width 20 height 20
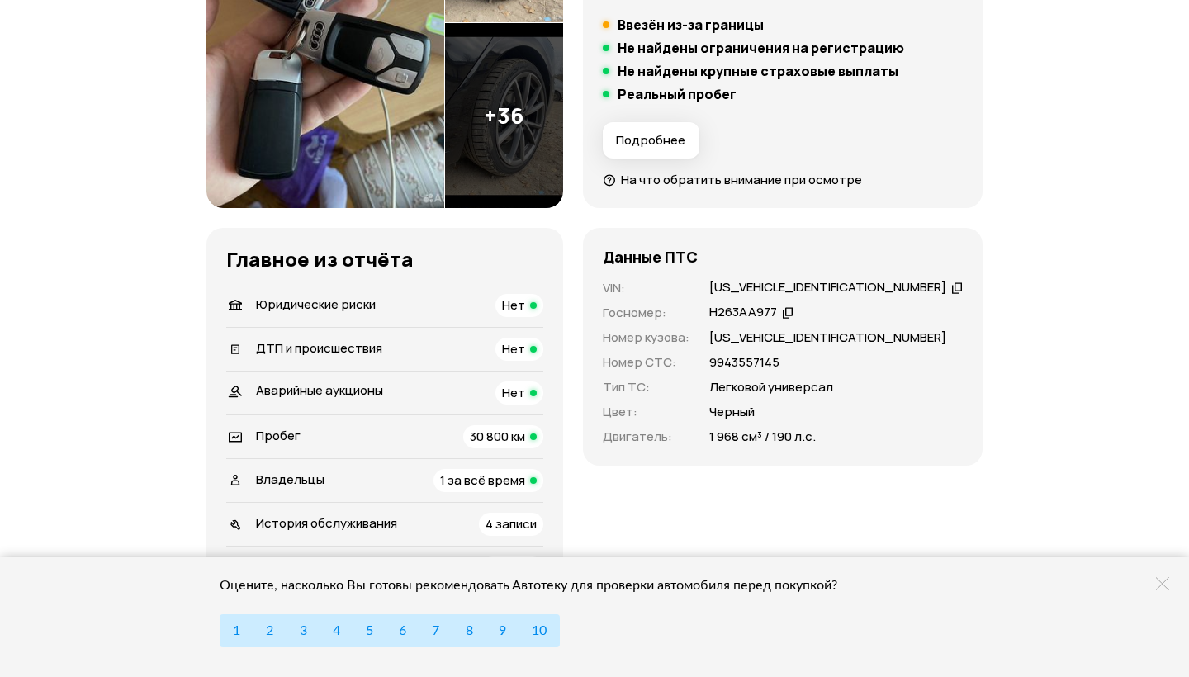
scroll to position [45, 0]
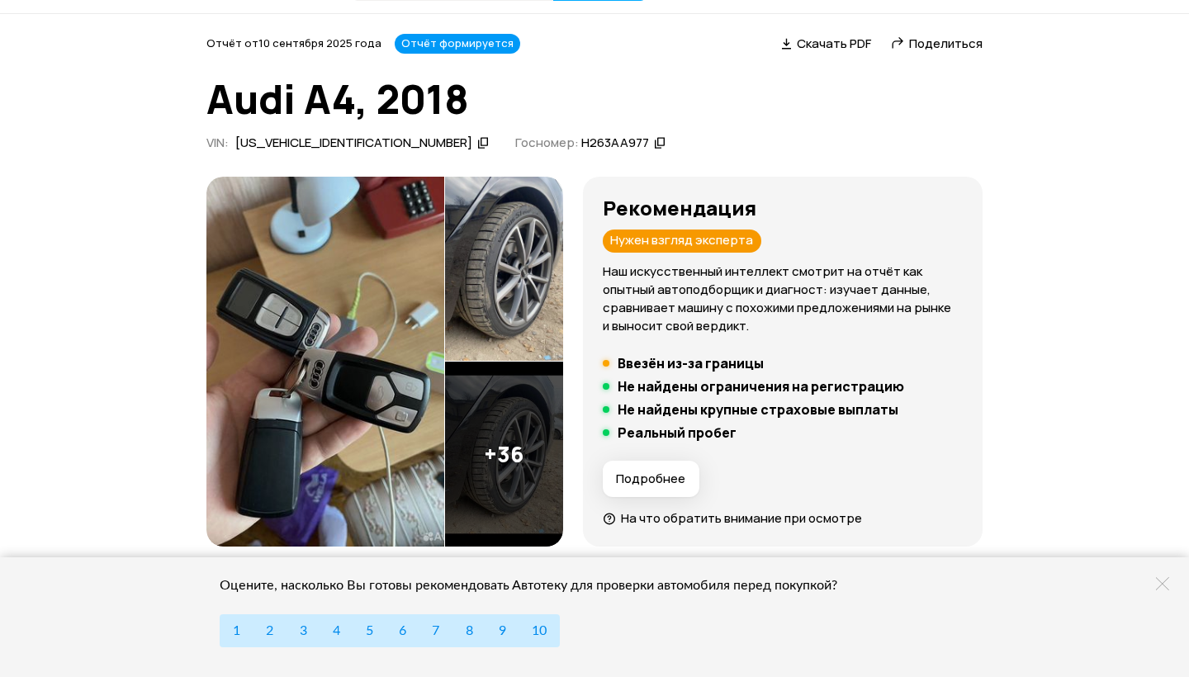
click at [287, 283] on img at bounding box center [325, 362] width 238 height 371
